Goal: Task Accomplishment & Management: Manage account settings

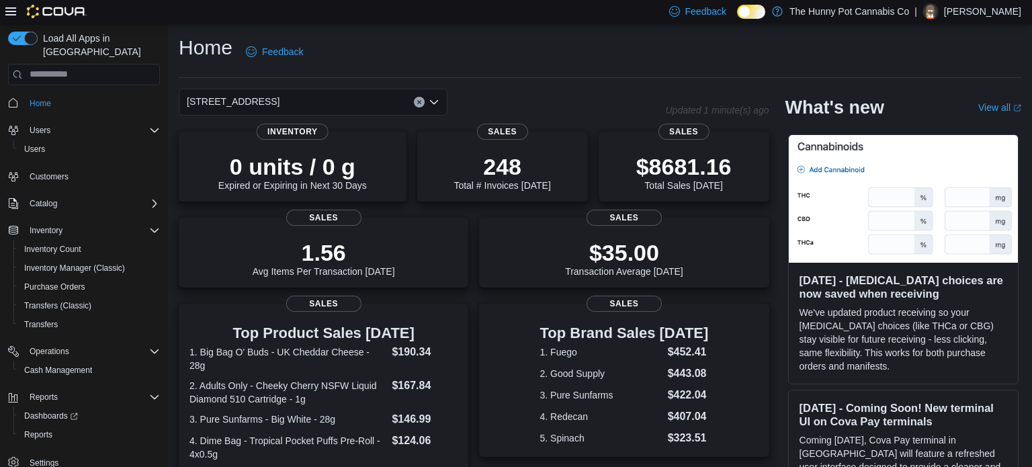
click at [993, 12] on p "Abu Dauda" at bounding box center [982, 11] width 77 height 16
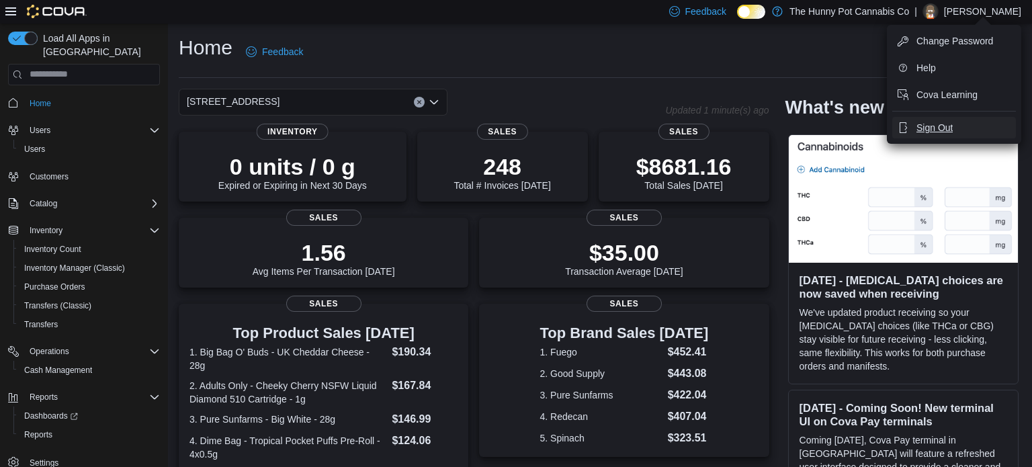
click at [927, 130] on span "Sign Out" at bounding box center [935, 127] width 36 height 13
